Goal: Communication & Community: Answer question/provide support

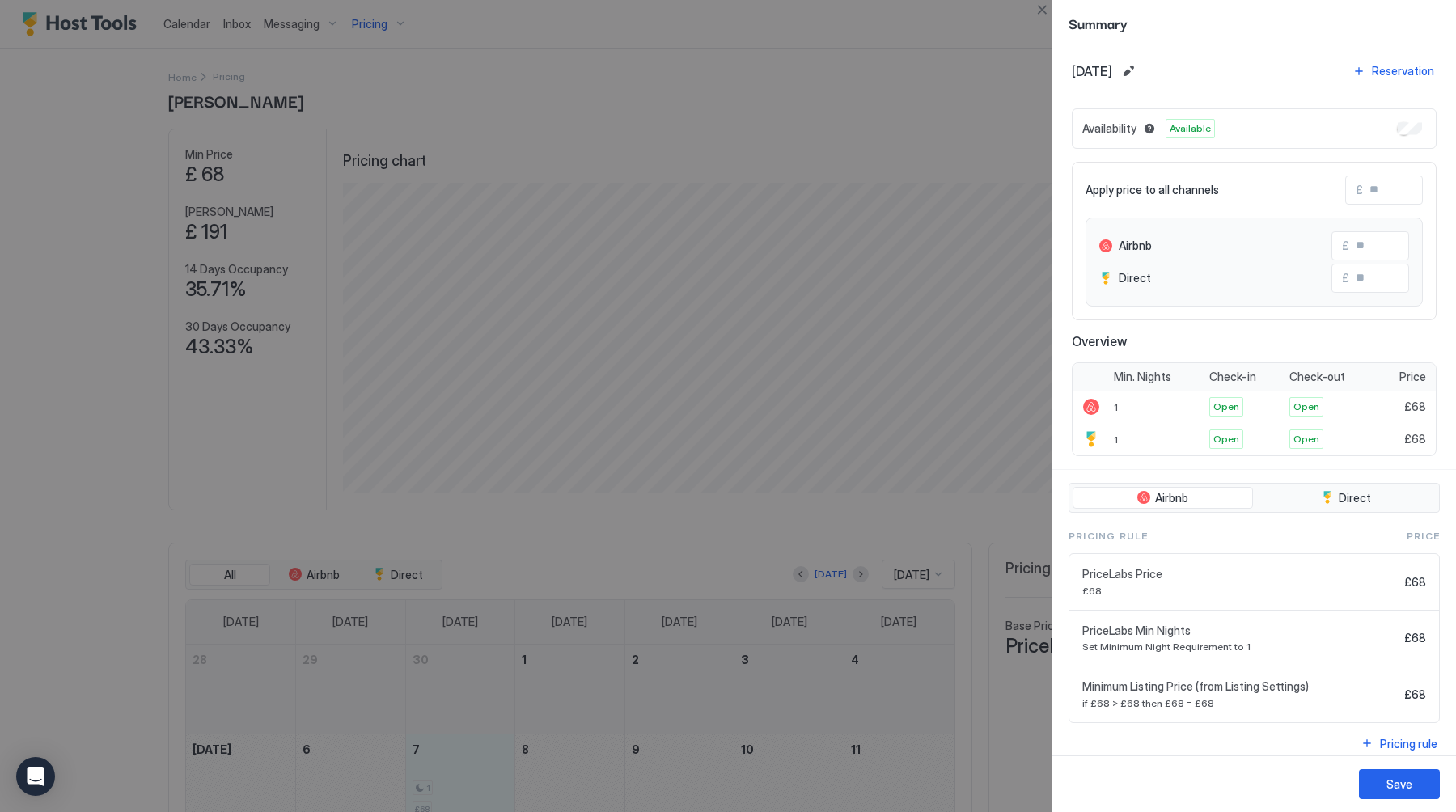
scroll to position [310, 931]
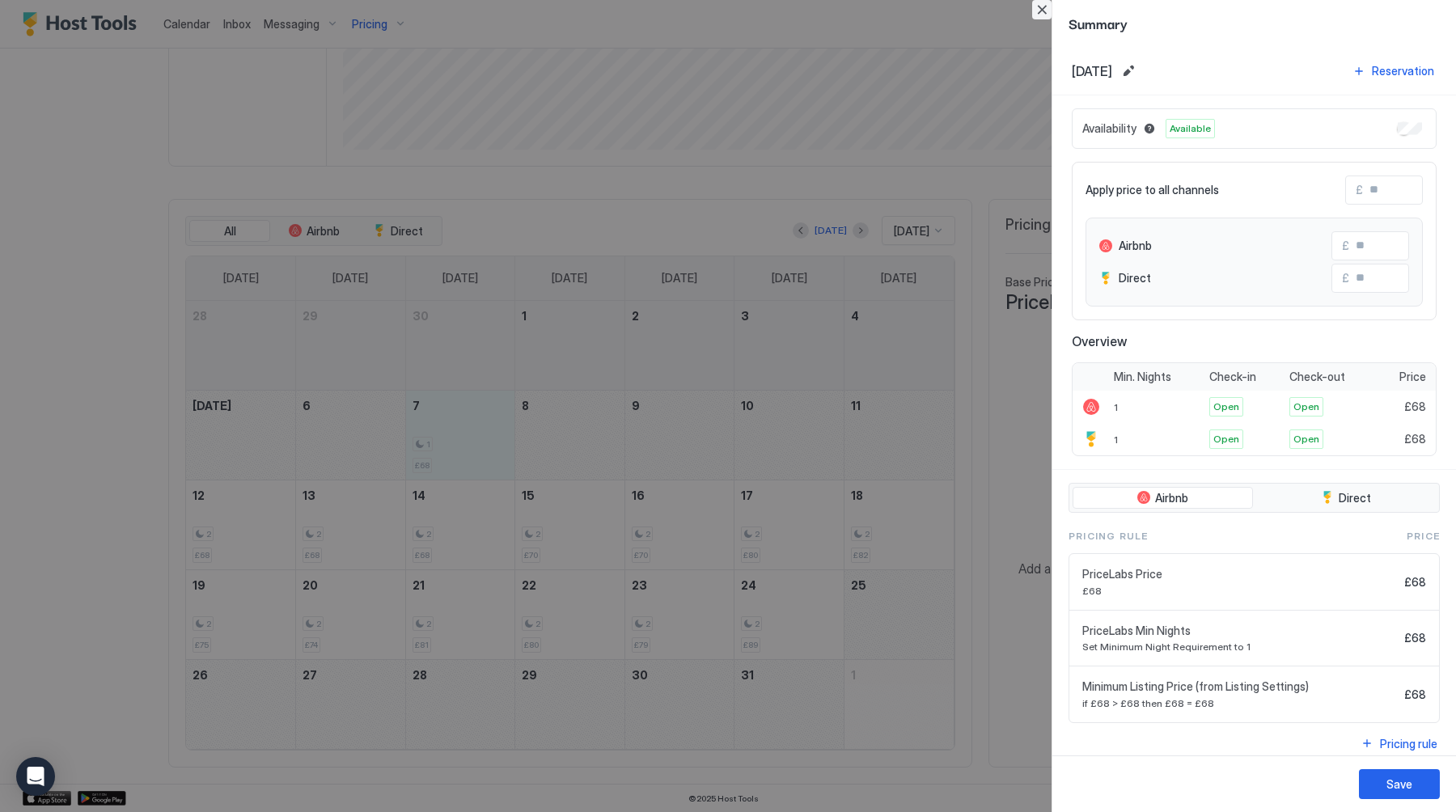
click at [1041, 17] on button "Close" at bounding box center [1042, 10] width 19 height 19
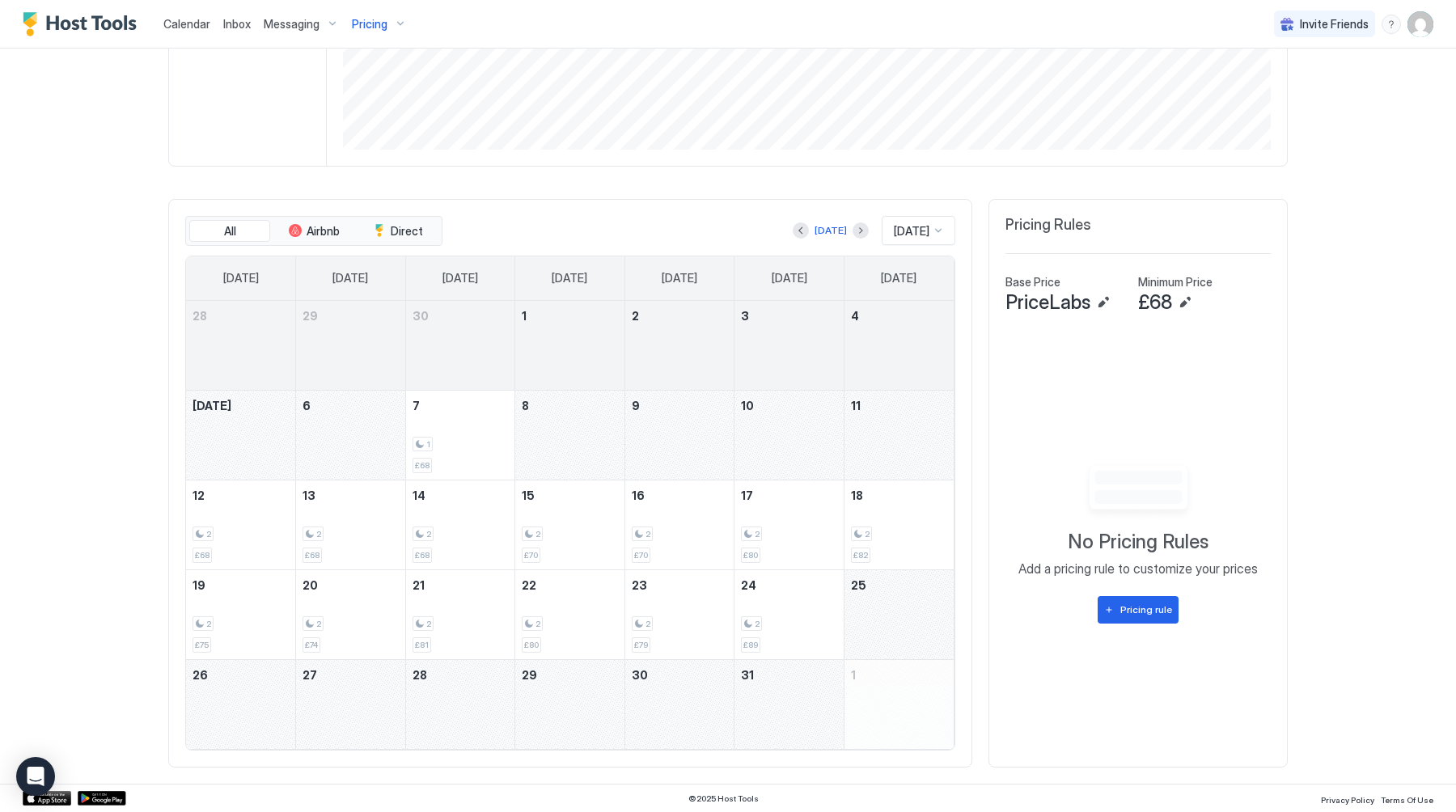
click at [195, 35] on div "Calendar" at bounding box center [187, 23] width 60 height 30
click at [186, 22] on span "Calendar" at bounding box center [187, 23] width 47 height 14
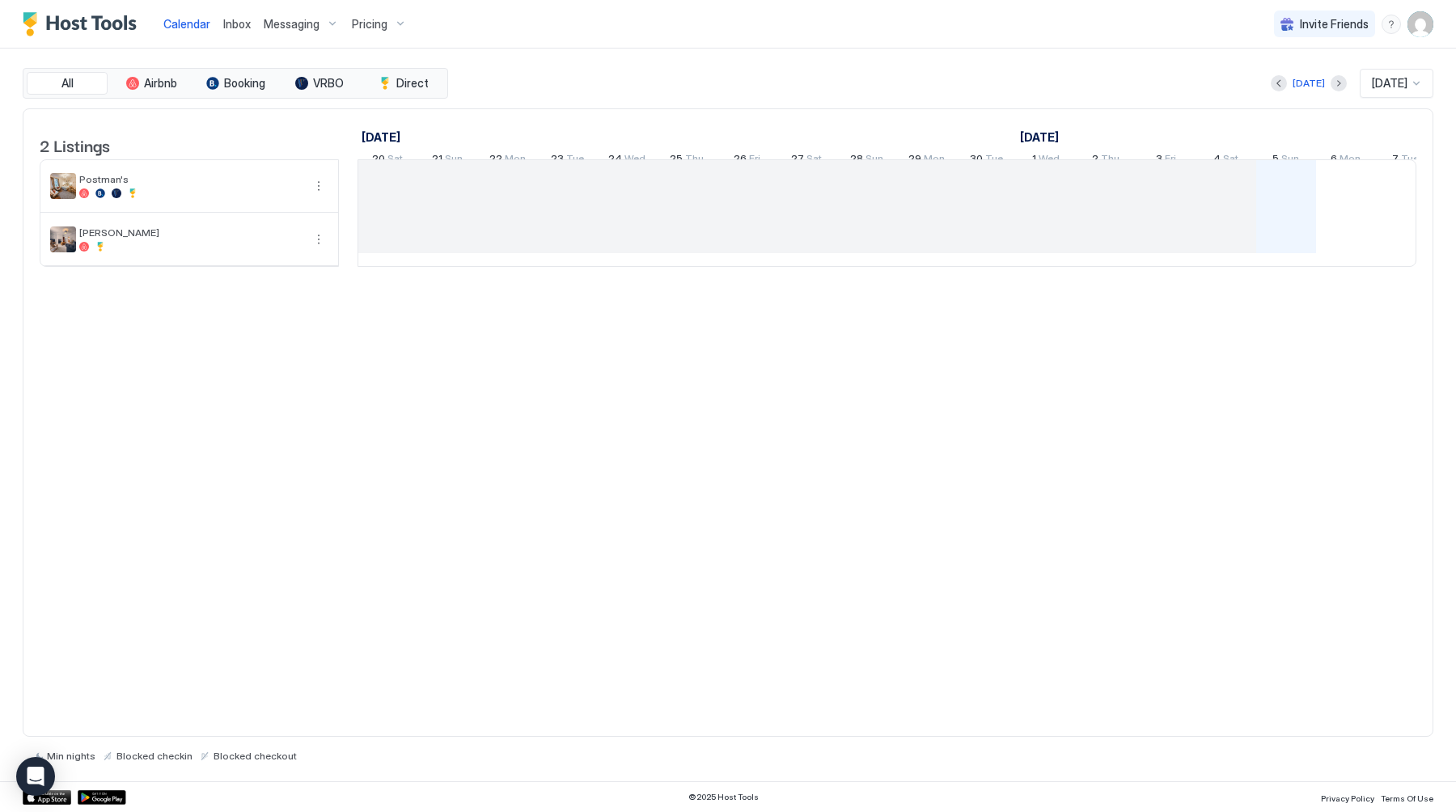
scroll to position [0, 899]
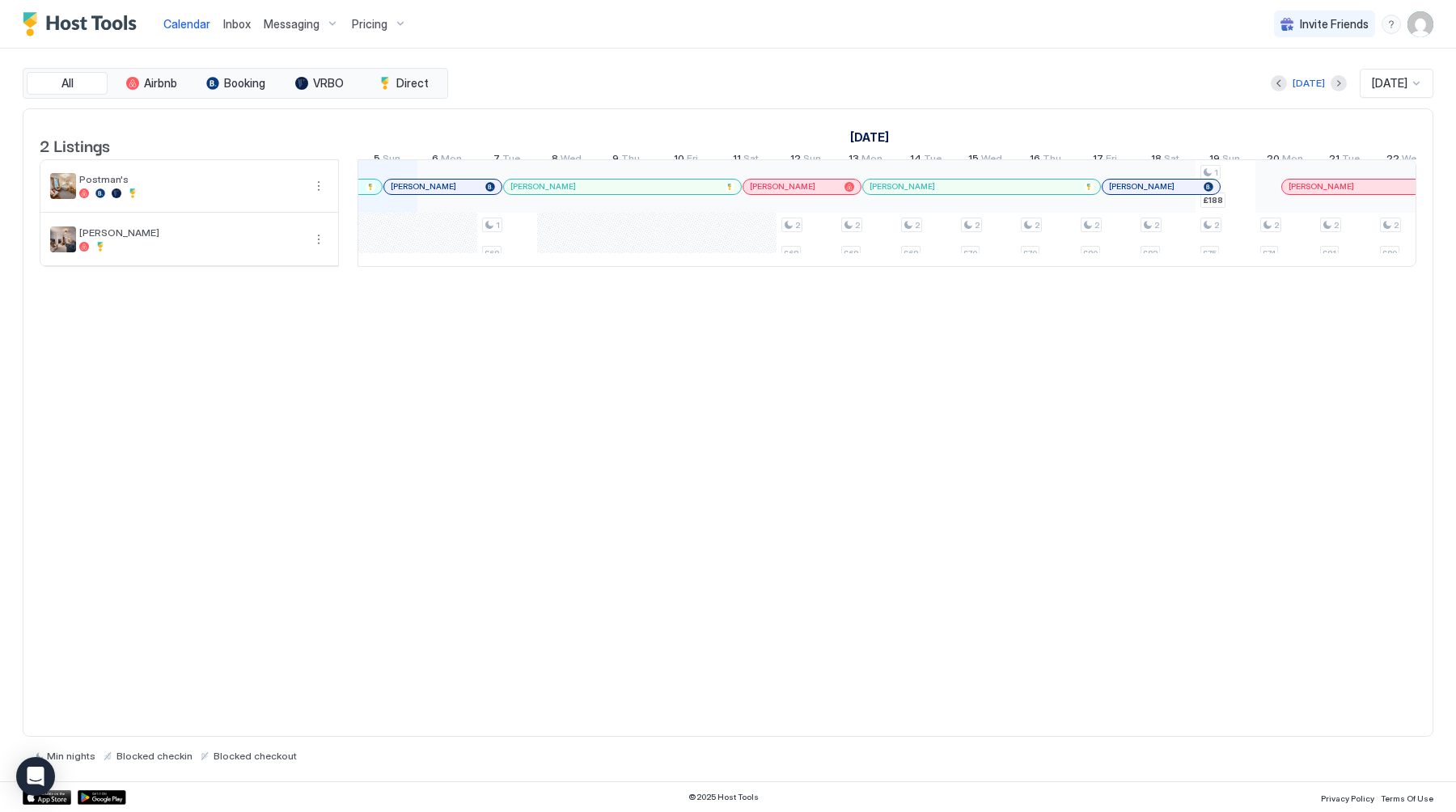
click at [230, 26] on span "Inbox" at bounding box center [237, 23] width 27 height 14
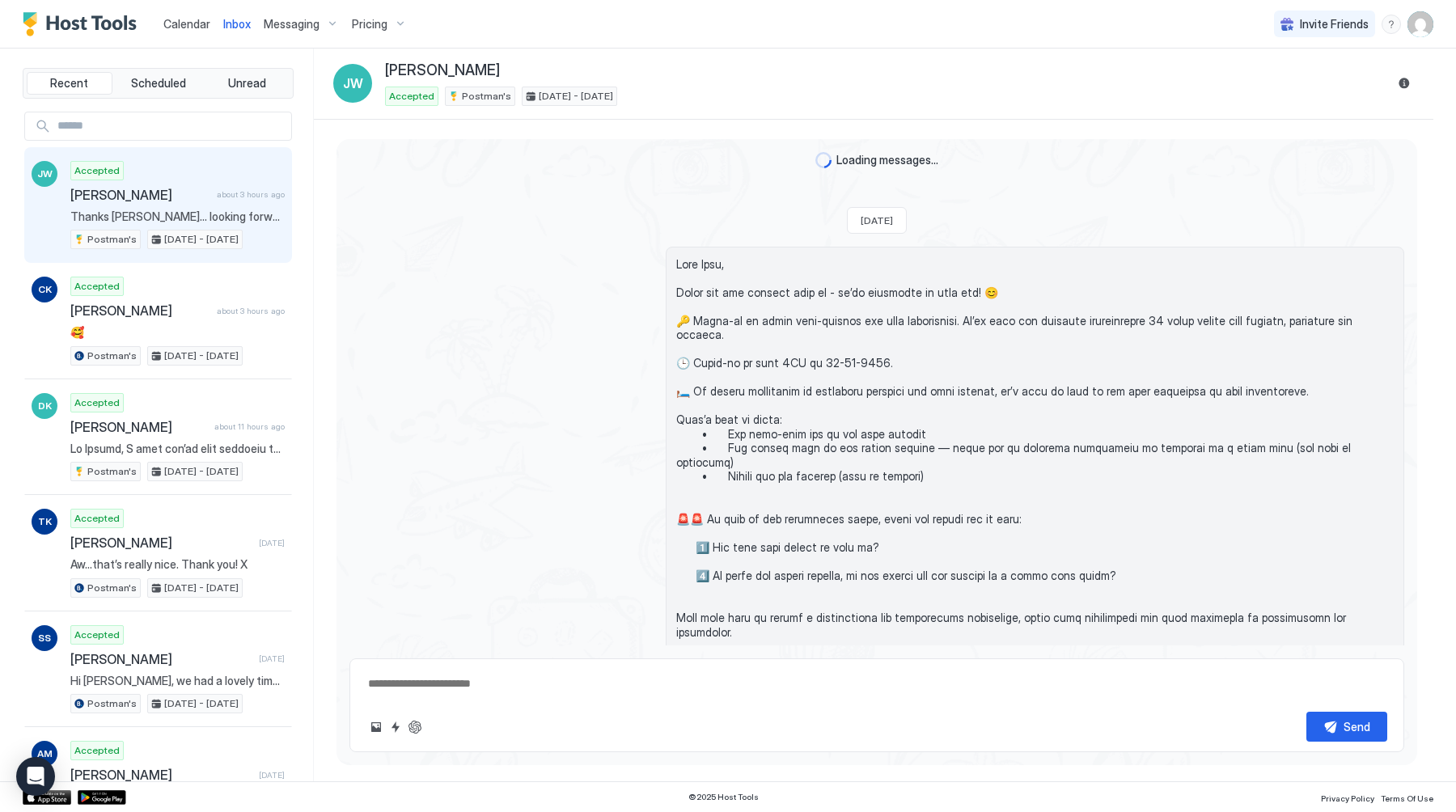
scroll to position [3610, 0]
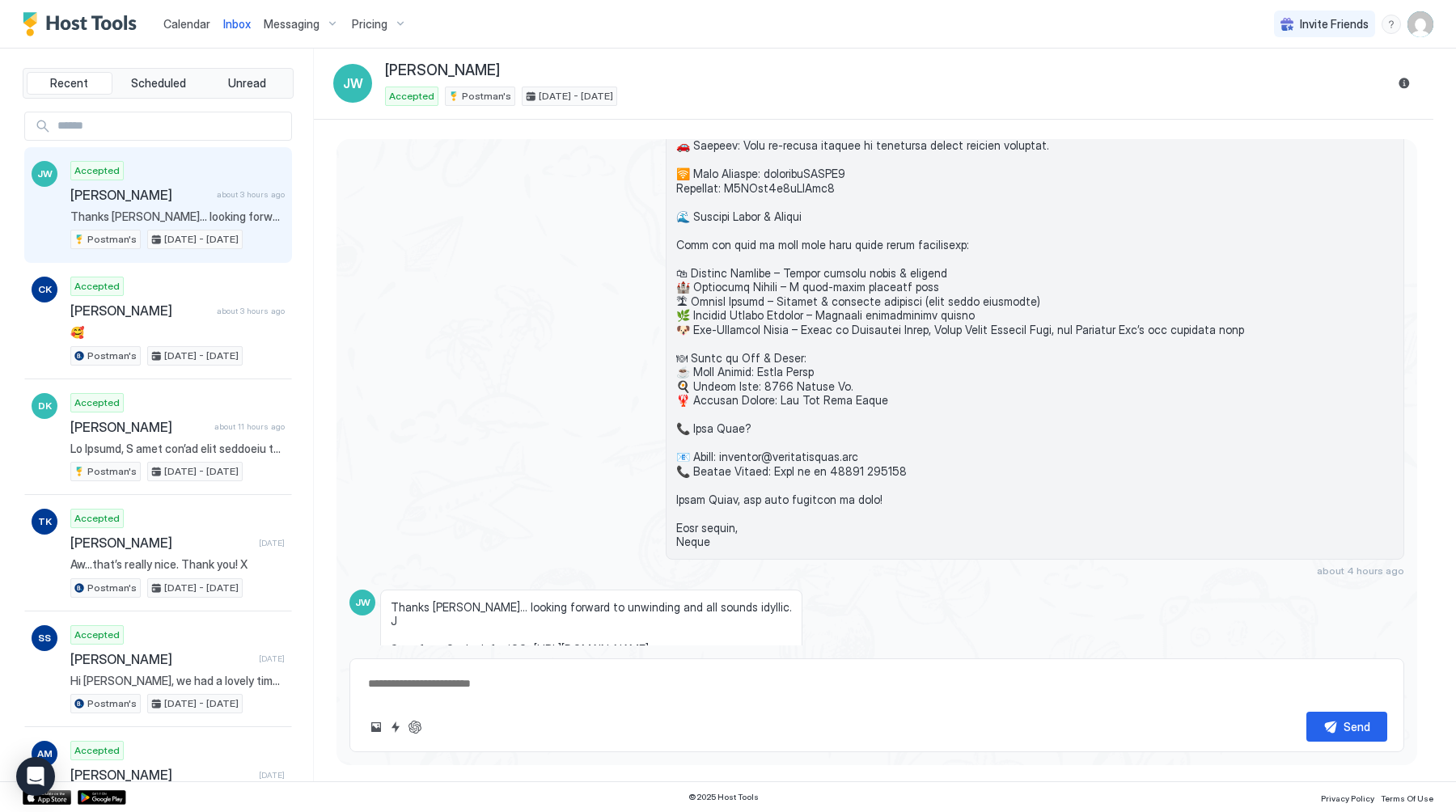
click at [172, 194] on span "[PERSON_NAME]" at bounding box center [140, 194] width 140 height 17
type textarea "*"
